Goal: Task Accomplishment & Management: Manage account settings

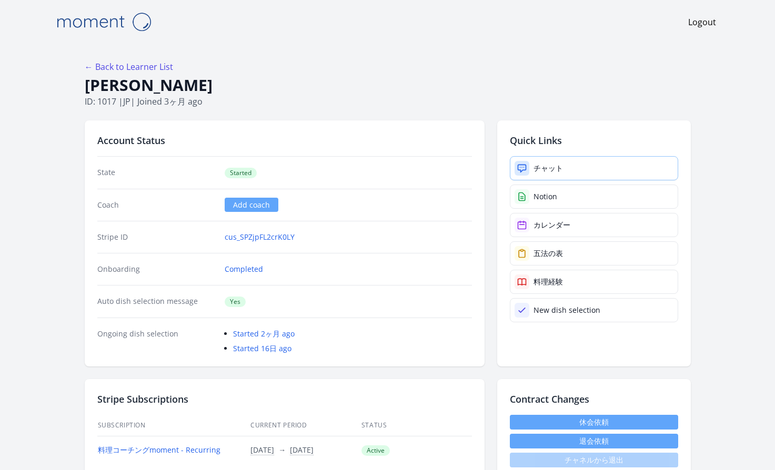
click at [527, 166] on div at bounding box center [521, 168] width 15 height 15
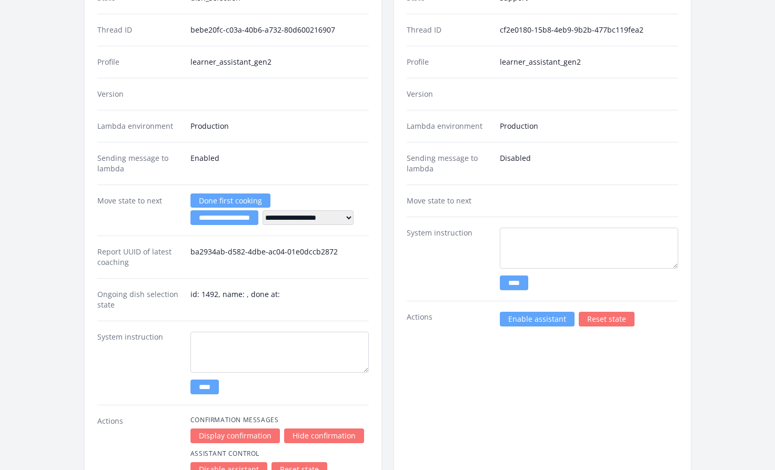
scroll to position [1564, 0]
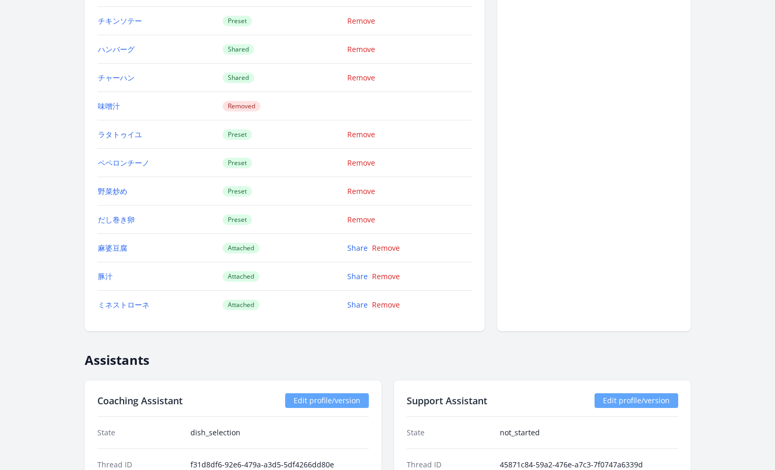
scroll to position [1588, 0]
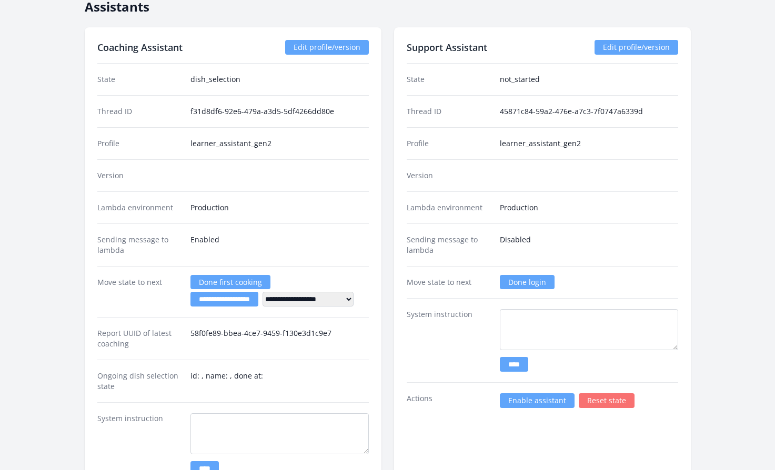
click at [535, 400] on link "Enable assistant" at bounding box center [537, 400] width 75 height 15
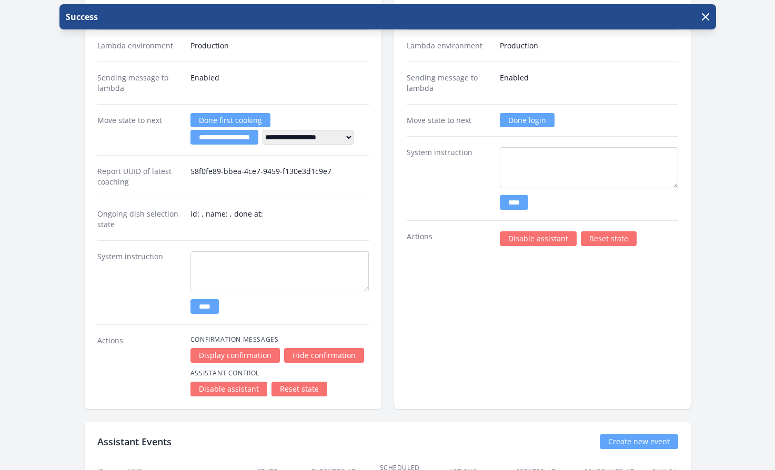
scroll to position [1917, 0]
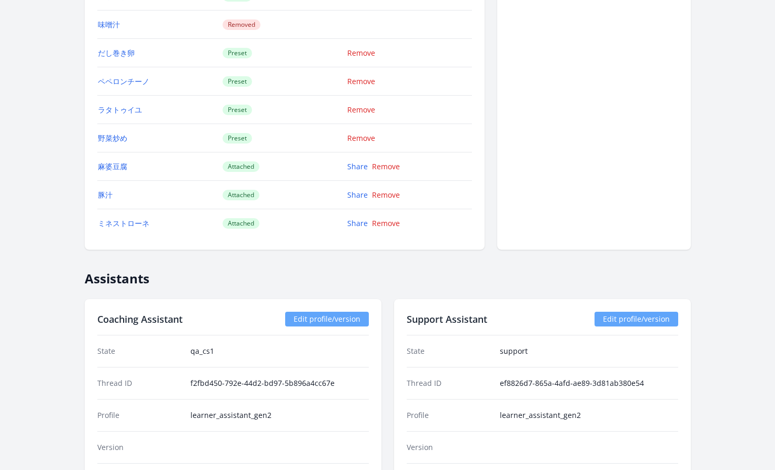
scroll to position [1529, 0]
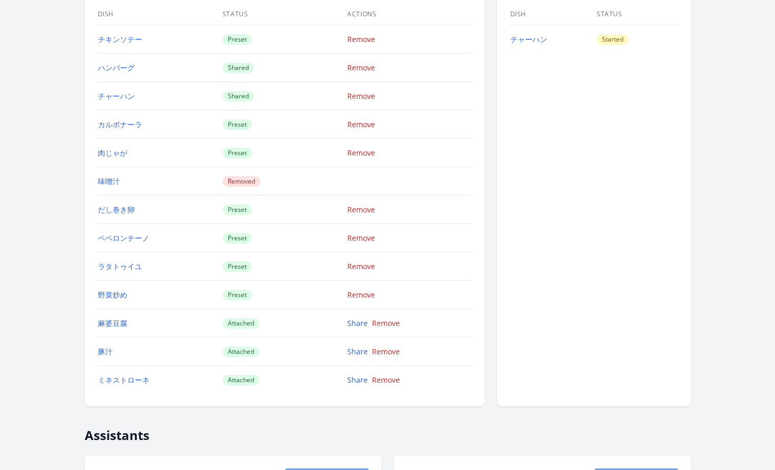
scroll to position [1352, 0]
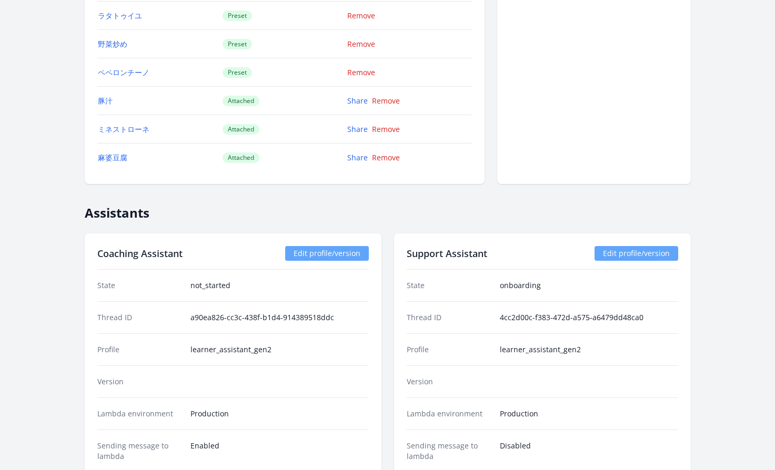
scroll to position [1352, 0]
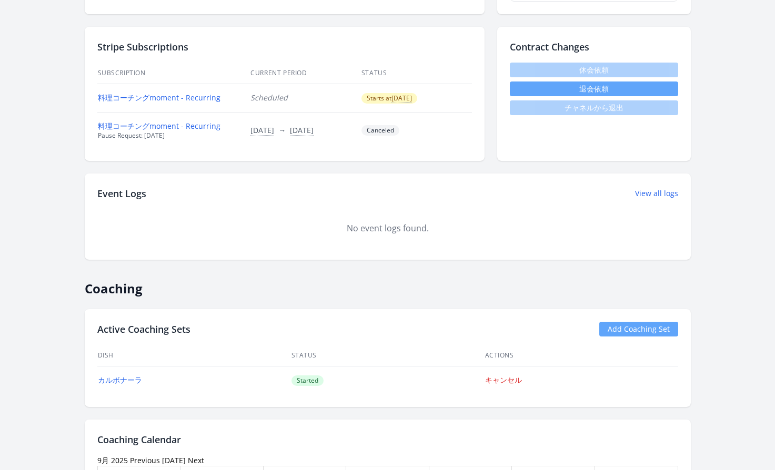
scroll to position [348, 0]
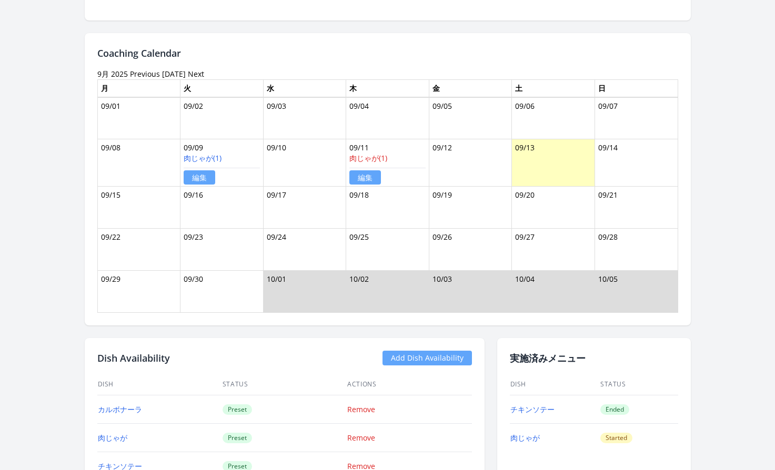
scroll to position [332, 0]
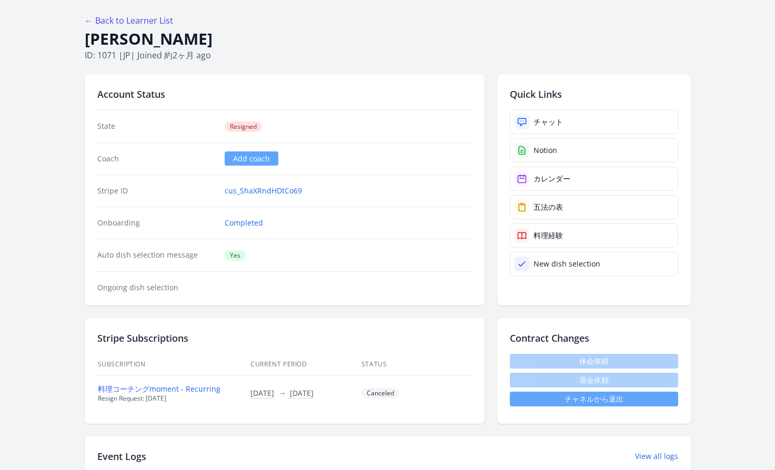
scroll to position [205, 0]
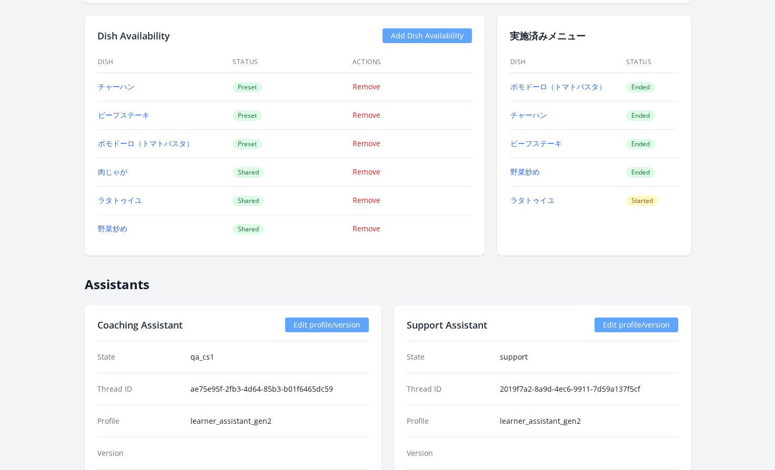
scroll to position [1061, 0]
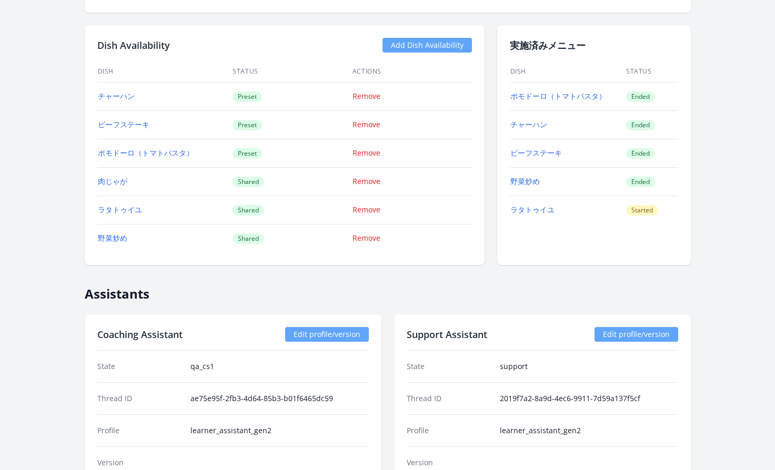
click at [449, 52] on link "Add Dish Availability" at bounding box center [426, 45] width 89 height 15
